Goal: Task Accomplishment & Management: Manage account settings

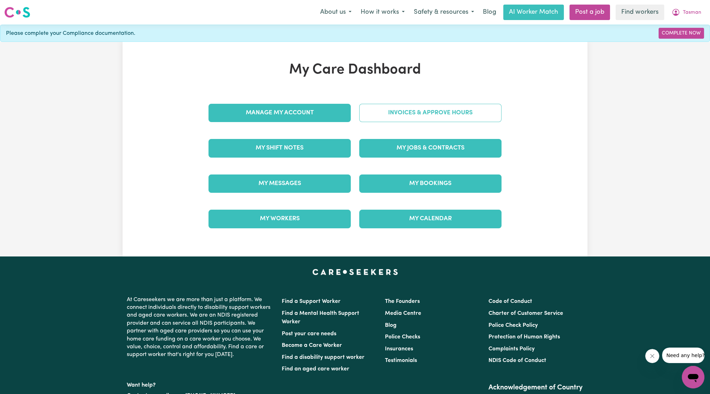
click at [429, 110] on link "Invoices & Approve Hours" at bounding box center [430, 113] width 142 height 18
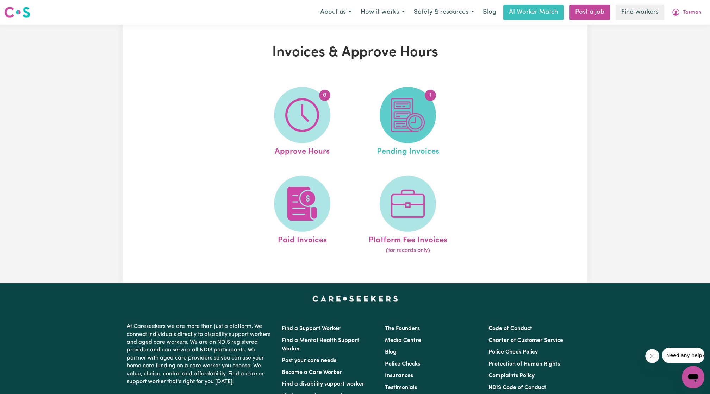
click at [404, 130] on img at bounding box center [408, 115] width 34 height 34
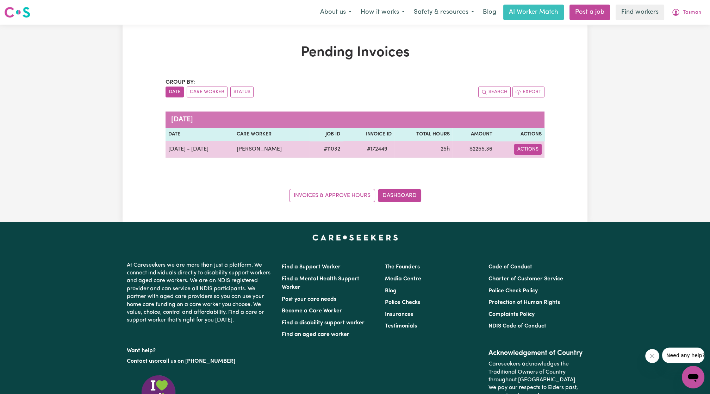
click at [534, 146] on button "Actions" at bounding box center [527, 149] width 27 height 11
click at [535, 164] on link "Download Invoice" at bounding box center [550, 165] width 64 height 14
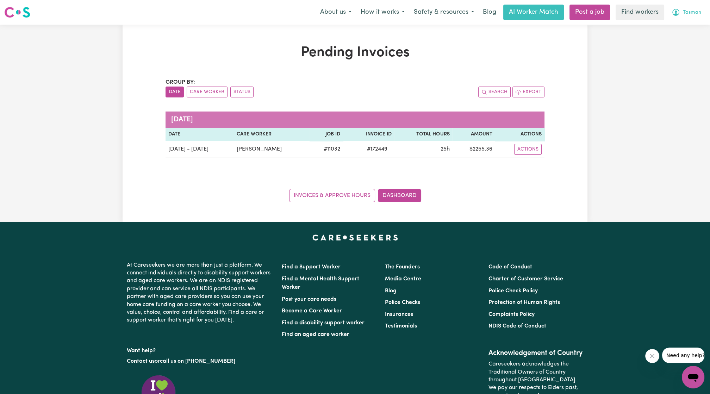
click at [681, 16] on button "Tasman" at bounding box center [686, 12] width 39 height 15
click at [659, 24] on link "My Dashboard" at bounding box center [678, 27] width 56 height 13
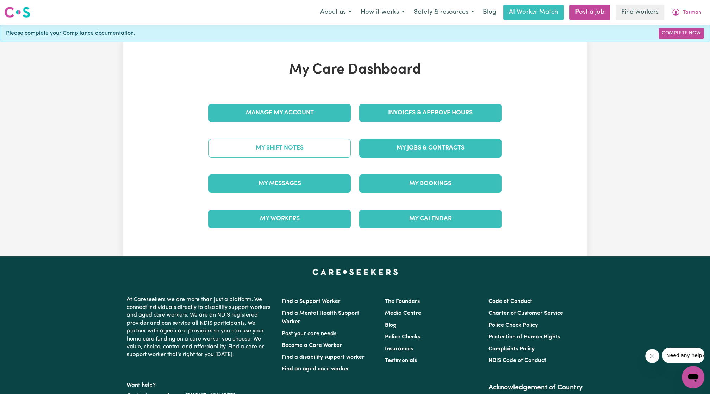
click at [324, 146] on link "My Shift Notes" at bounding box center [279, 148] width 142 height 18
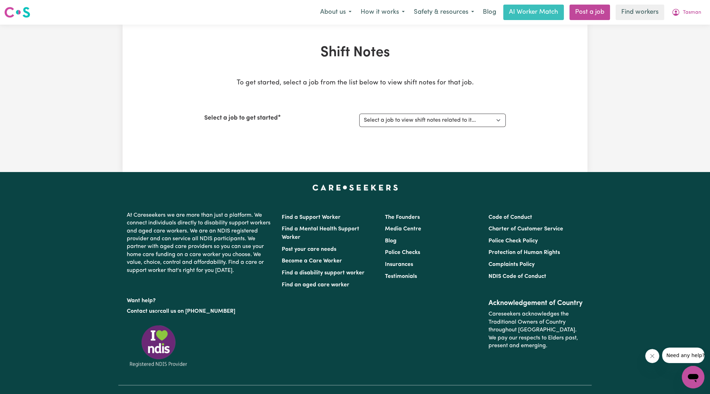
click at [404, 127] on div "Select a job to get started Select a job to view shift notes related to it... […" at bounding box center [354, 120] width 301 height 30
click at [409, 120] on select "Select a job to view shift notes related to it... [DEMOGRAPHIC_DATA] Support Wo…" at bounding box center [432, 120] width 146 height 13
select select "11032"
click at [359, 114] on select "Select a job to view shift notes related to it... [DEMOGRAPHIC_DATA] Support Wo…" at bounding box center [432, 120] width 146 height 13
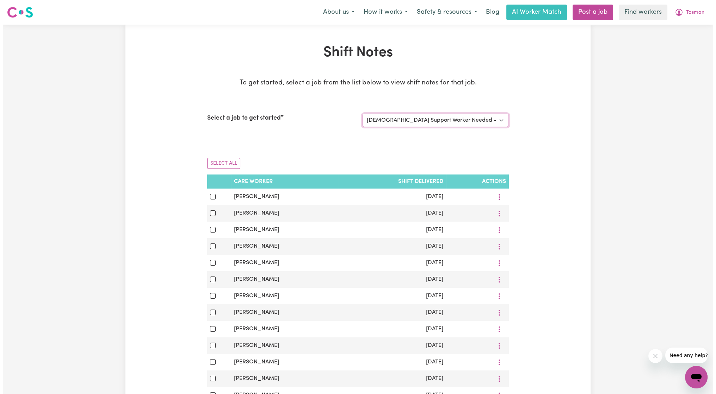
scroll to position [26, 0]
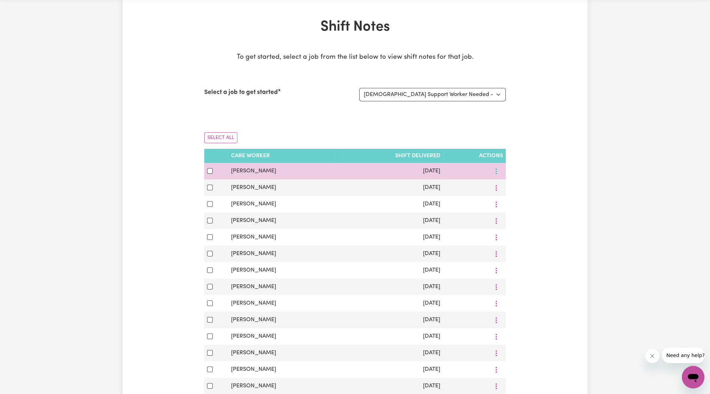
click at [500, 173] on button "More options" at bounding box center [495, 171] width 13 height 11
click at [502, 183] on link "View Shift Note" at bounding box center [522, 188] width 58 height 14
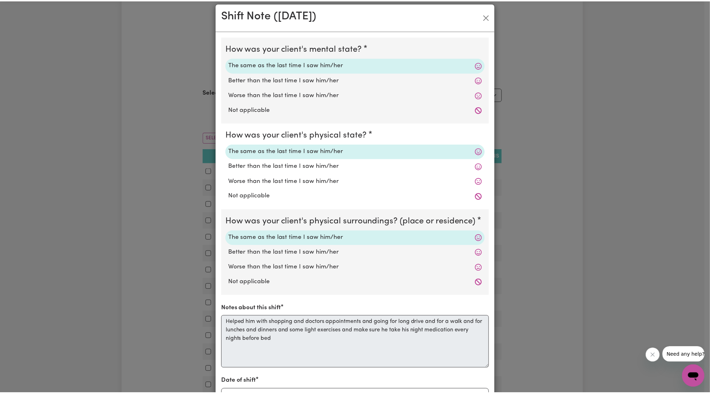
scroll to position [0, 0]
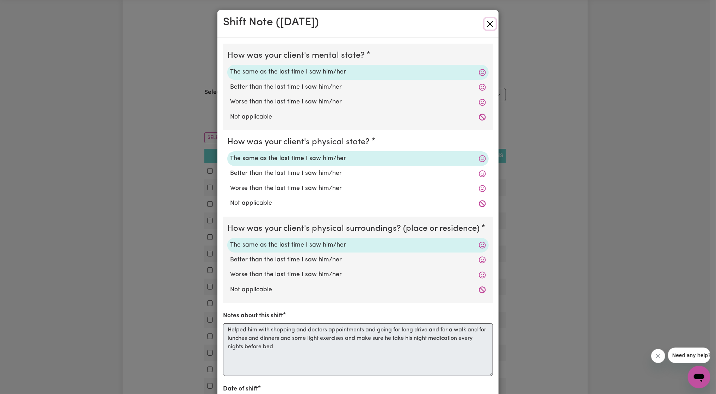
click at [485, 21] on button "Close" at bounding box center [489, 23] width 11 height 11
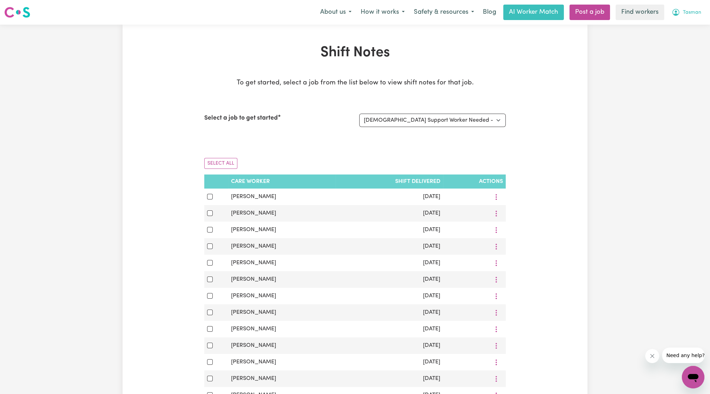
click at [673, 17] on icon "My Account" at bounding box center [676, 12] width 8 height 8
click at [673, 41] on link "Logout" at bounding box center [678, 40] width 56 height 13
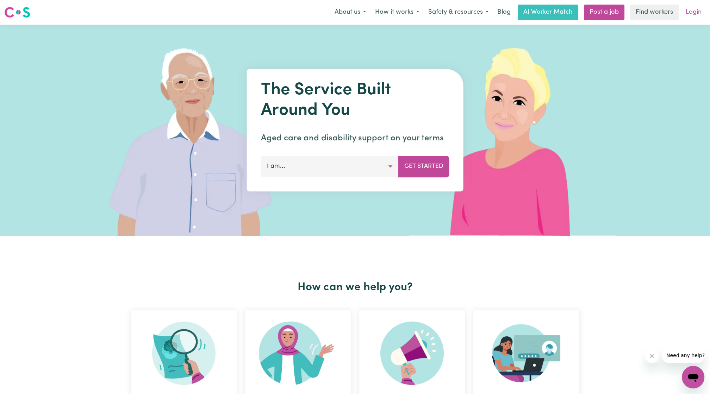
click at [696, 16] on link "Login" at bounding box center [693, 12] width 24 height 15
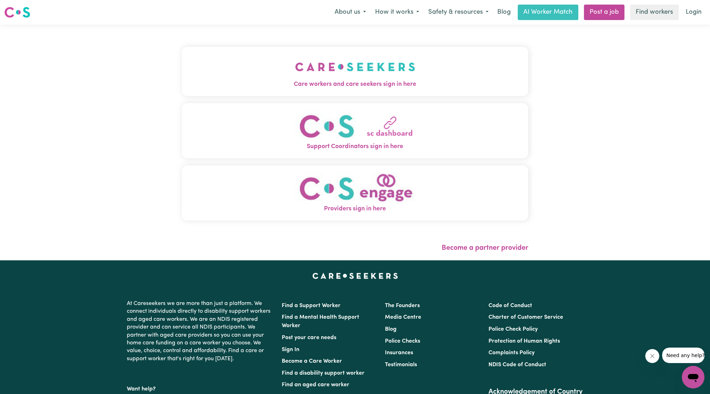
click at [391, 72] on img "Care workers and care seekers sign in here" at bounding box center [355, 67] width 120 height 26
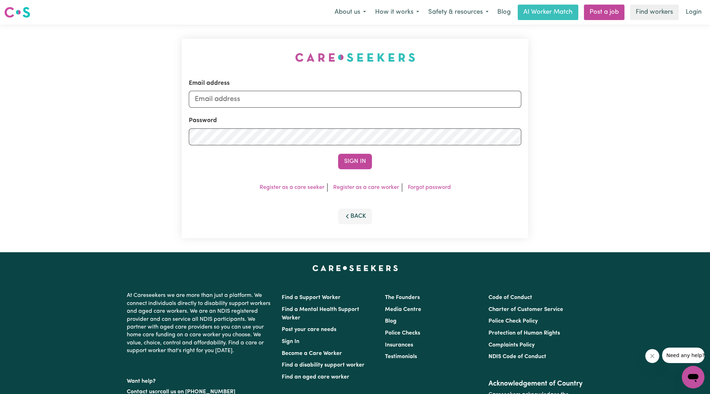
click at [372, 108] on form "Email address Password Sign In" at bounding box center [355, 124] width 332 height 91
click at [393, 113] on form "Email address Password Sign In" at bounding box center [355, 124] width 332 height 91
click at [384, 100] on input "Email address" at bounding box center [355, 99] width 332 height 17
click at [452, 130] on form "Email address [EMAIL_ADDRESS][PERSON_NAME][DOMAIN_NAME] Password Sign In" at bounding box center [355, 124] width 332 height 91
type input "[EMAIL_ADDRESS][DOMAIN_NAME]"
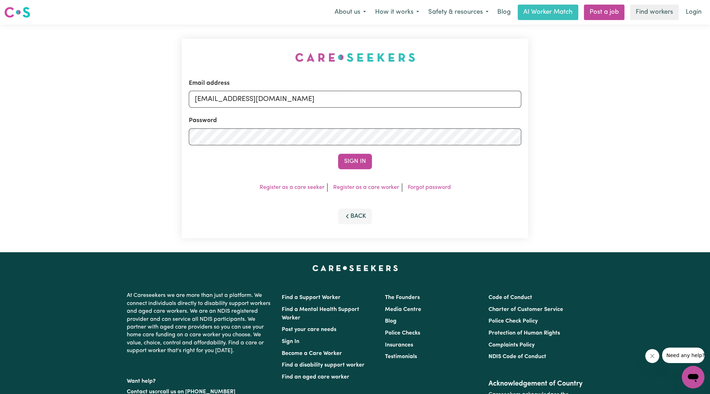
click at [338, 154] on button "Sign In" at bounding box center [355, 161] width 34 height 15
